Goal: Navigation & Orientation: Find specific page/section

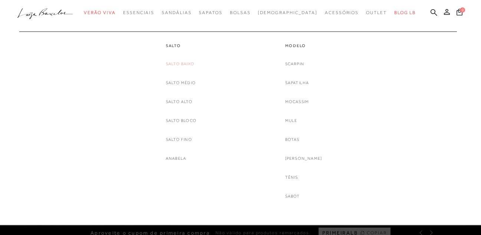
drag, startPoint x: 0, startPoint y: 0, endPoint x: 182, endPoint y: 62, distance: 191.7
click at [182, 62] on link "Salto Baixo" at bounding box center [180, 64] width 29 height 8
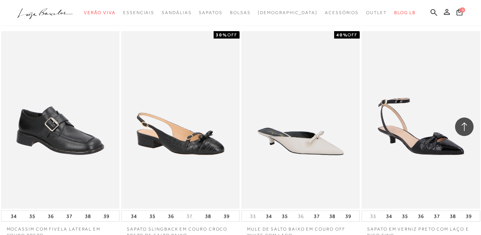
scroll to position [1396, 0]
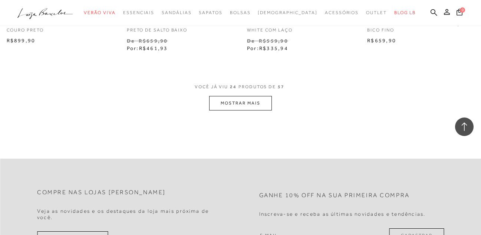
click at [259, 110] on button "MOSTRAR MAIS" at bounding box center [240, 103] width 62 height 14
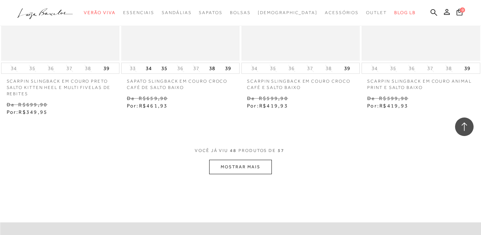
scroll to position [2751, 0]
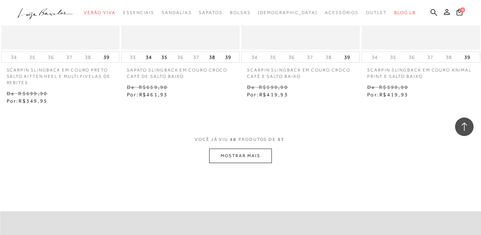
click at [241, 163] on button "MOSTRAR MAIS" at bounding box center [240, 156] width 62 height 14
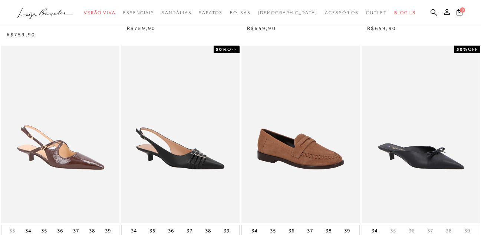
scroll to position [333, 0]
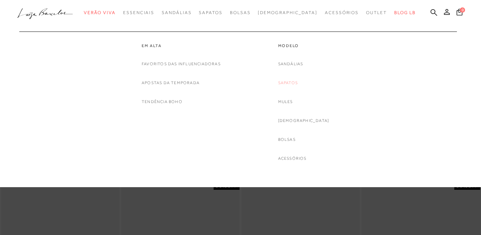
click at [298, 81] on link "Sapatos" at bounding box center [288, 83] width 20 height 8
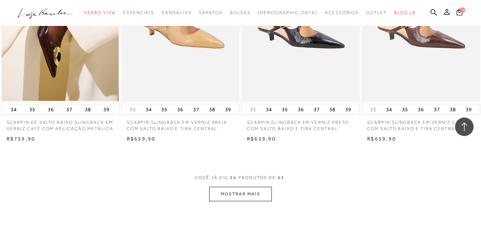
scroll to position [1293, 0]
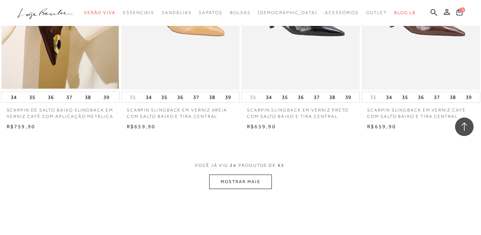
click at [222, 186] on button "MOSTRAR MAIS" at bounding box center [240, 182] width 62 height 14
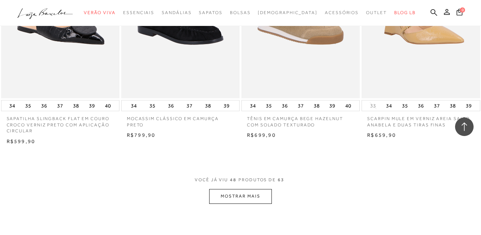
scroll to position [2652, 0]
click at [238, 198] on button "MOSTRAR MAIS" at bounding box center [240, 196] width 62 height 14
